Goal: Information Seeking & Learning: Learn about a topic

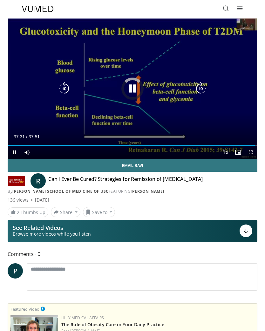
click at [141, 82] on div "10 seconds Tap to unmute" at bounding box center [132, 88] width 249 height 140
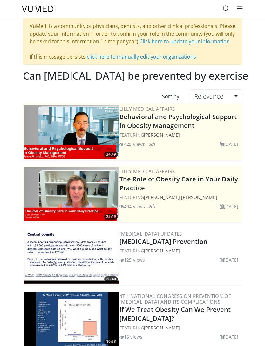
scroll to position [763, 0]
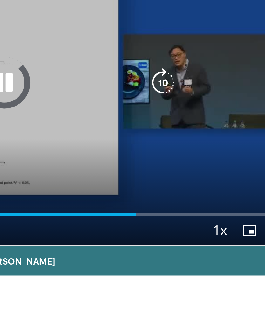
click at [58, 140] on div "Loaded : 66.14%" at bounding box center [132, 143] width 249 height 6
